Goal: Task Accomplishment & Management: Use online tool/utility

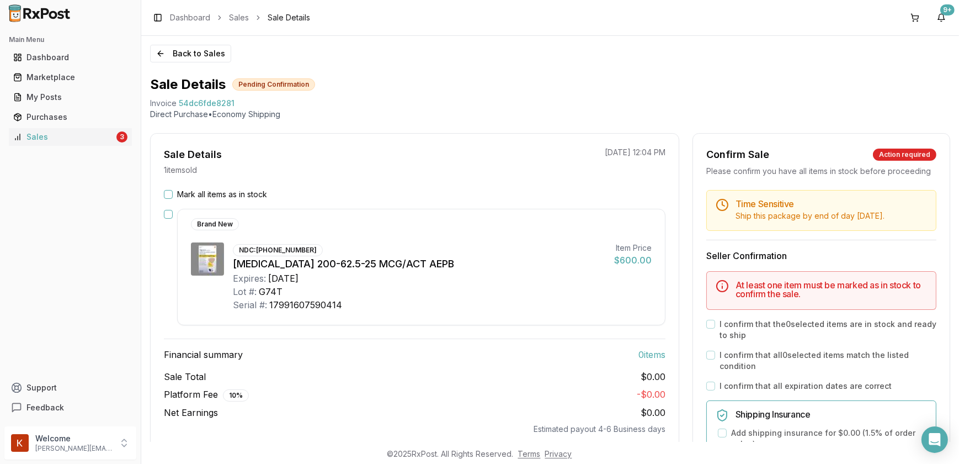
click at [168, 192] on button "Mark all items as in stock" at bounding box center [168, 194] width 9 height 9
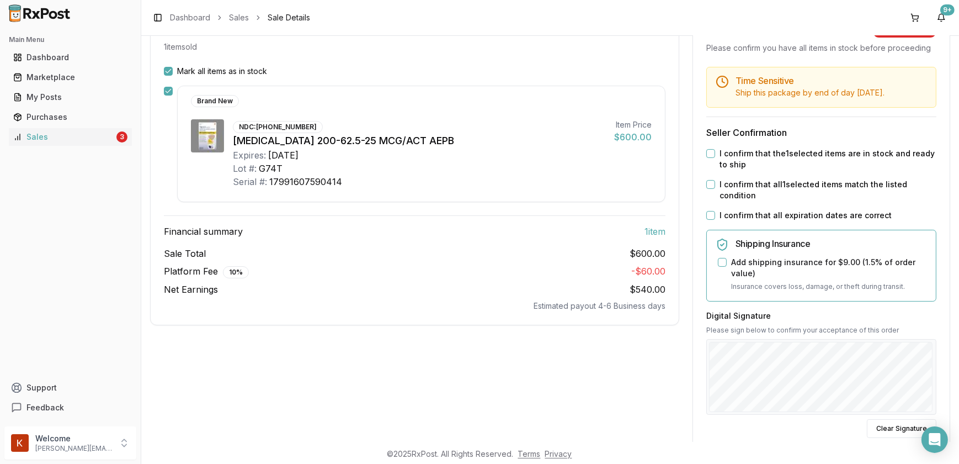
scroll to position [150, 0]
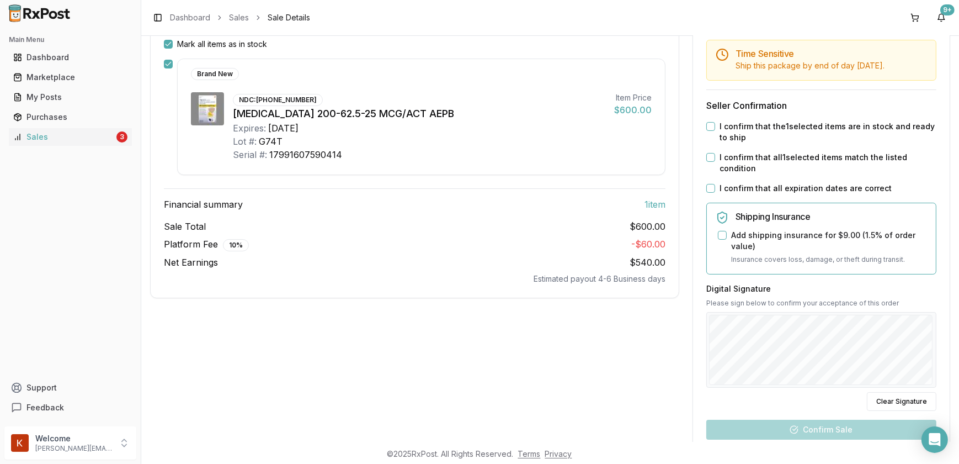
click at [709, 131] on button "I confirm that the 1 selected items are in stock and ready to ship" at bounding box center [710, 126] width 9 height 9
click at [709, 162] on button "I confirm that all 1 selected items match the listed condition" at bounding box center [710, 157] width 9 height 9
click at [710, 193] on button "I confirm that all expiration dates are correct" at bounding box center [710, 188] width 9 height 9
click at [716, 246] on div "Shipping Insurance Add shipping insurance for $9.00 ( 1.5 % of order value) Ins…" at bounding box center [821, 238] width 211 height 53
click at [722, 239] on button "Add shipping insurance for $9.00 ( 1.5 % of order value)" at bounding box center [722, 235] width 9 height 9
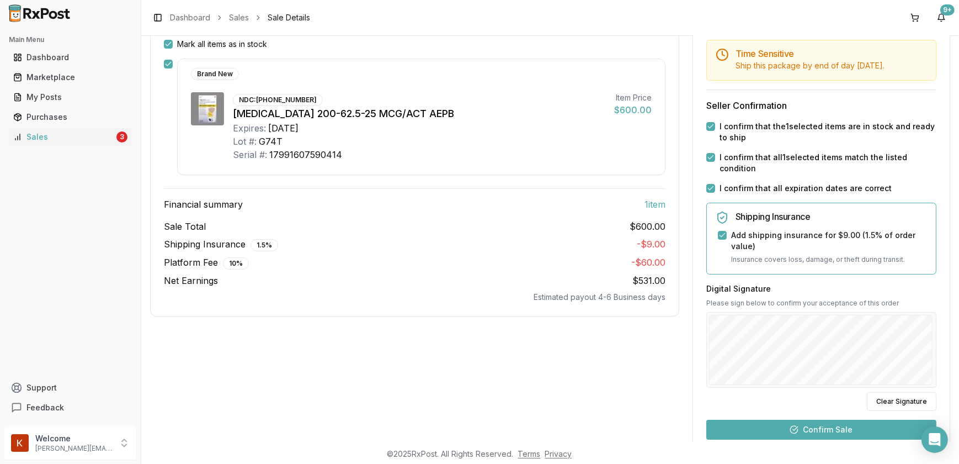
scroll to position [289, 0]
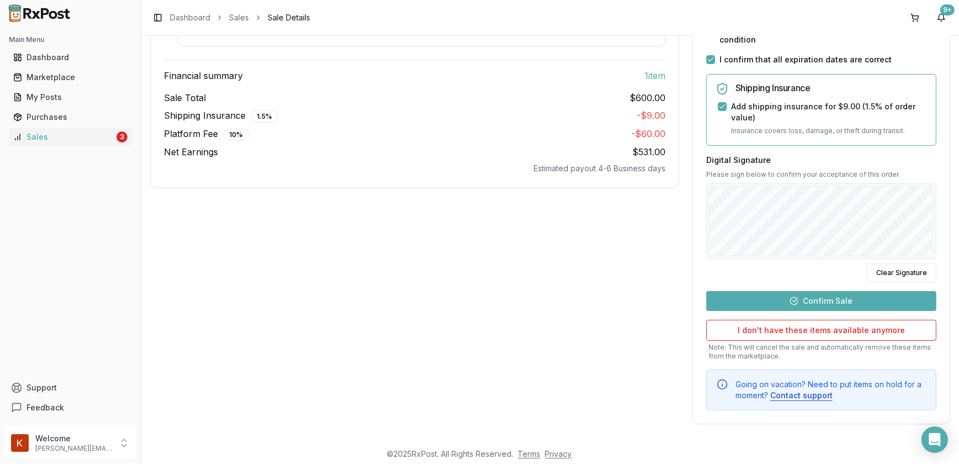
click at [815, 302] on button "Confirm Sale" at bounding box center [821, 301] width 230 height 20
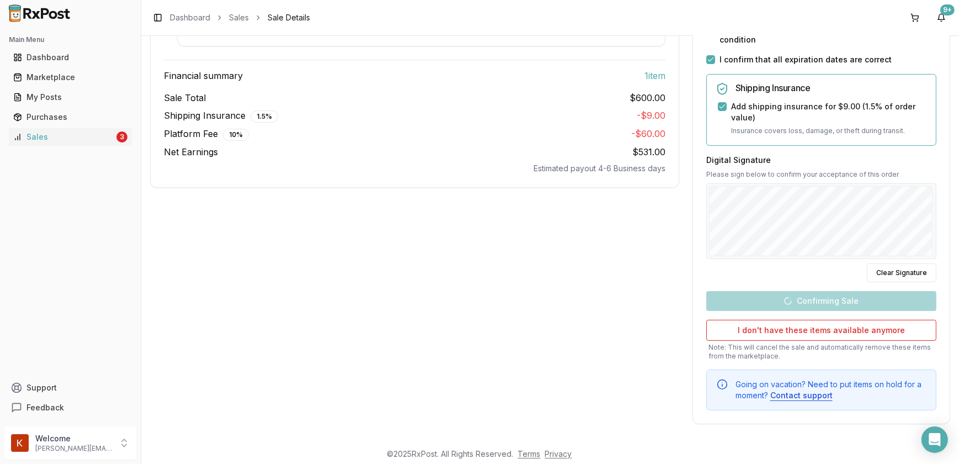
scroll to position [59, 0]
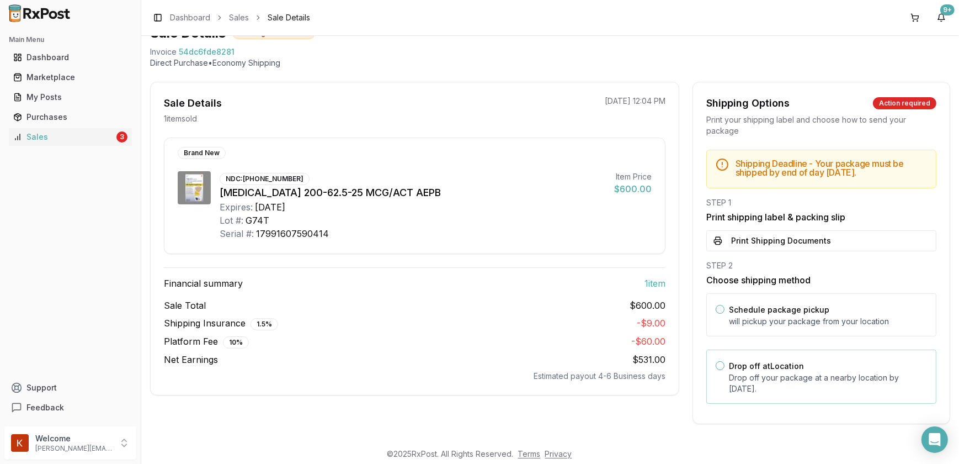
click at [716, 368] on button "Drop off at Location" at bounding box center [720, 365] width 9 height 9
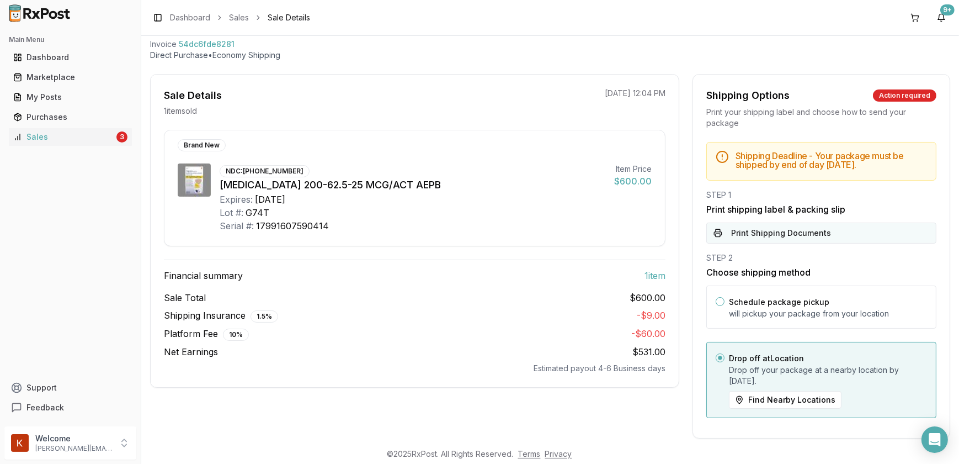
click at [721, 243] on button "Print Shipping Documents" at bounding box center [821, 232] width 230 height 21
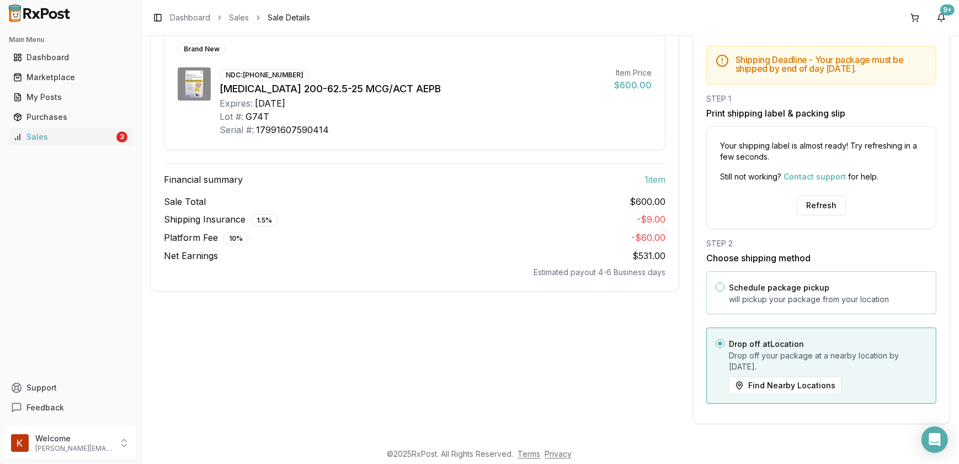
scroll to position [163, 0]
click at [786, 205] on div "Refresh" at bounding box center [821, 205] width 229 height 20
click at [815, 211] on button "Refresh" at bounding box center [821, 205] width 49 height 20
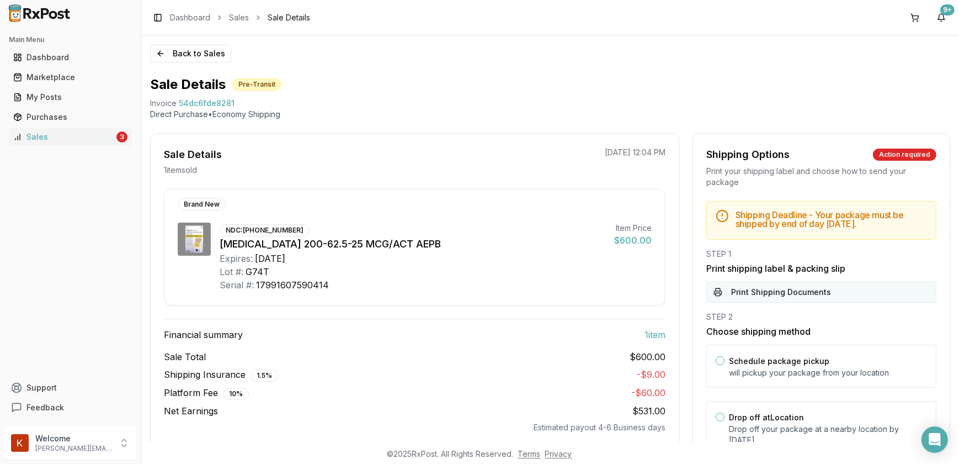
click at [803, 298] on button "Print Shipping Documents" at bounding box center [821, 291] width 230 height 21
